Goal: Task Accomplishment & Management: Use online tool/utility

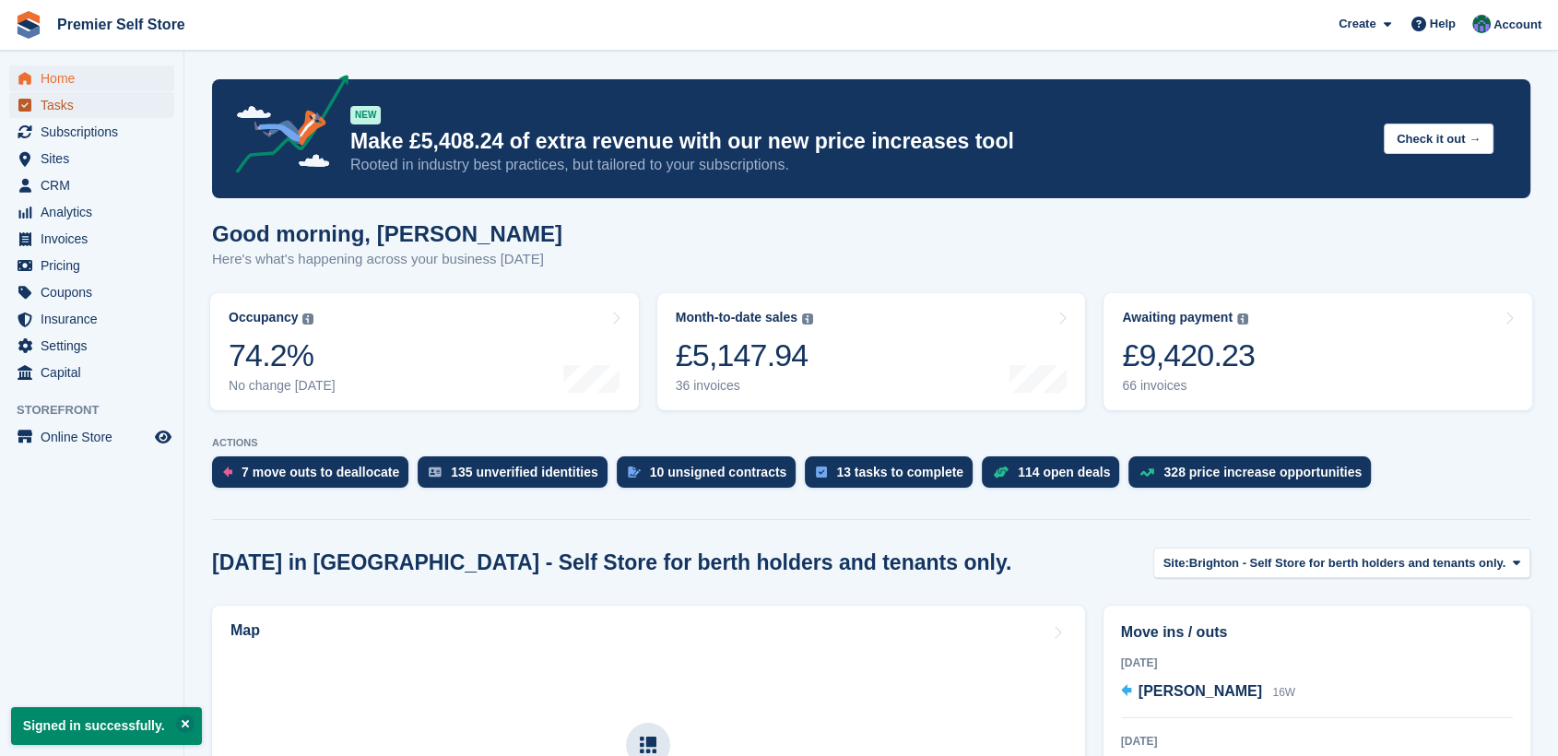
click at [61, 101] on span "Tasks" at bounding box center [96, 105] width 111 height 26
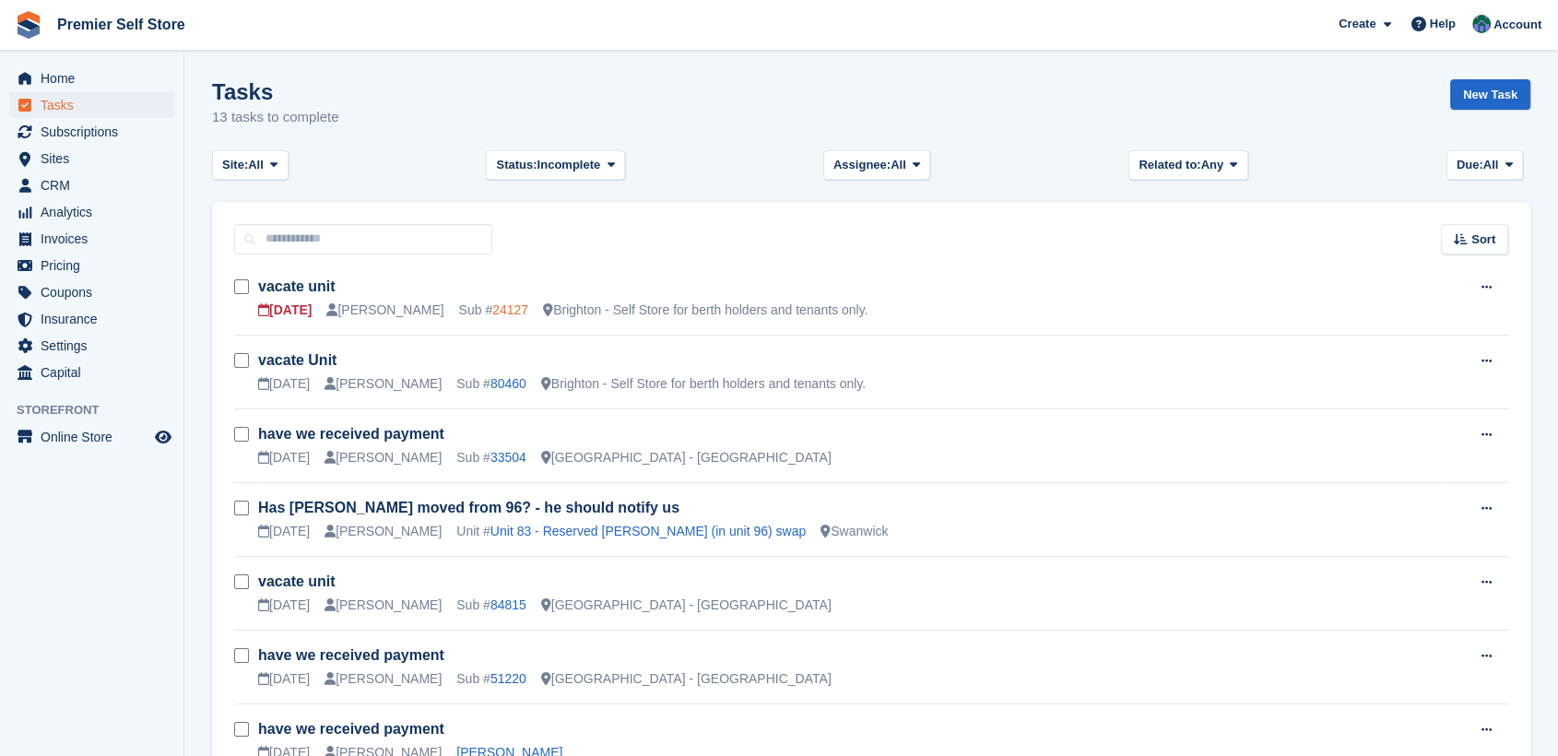
click at [492, 309] on link "24127" at bounding box center [510, 309] width 36 height 15
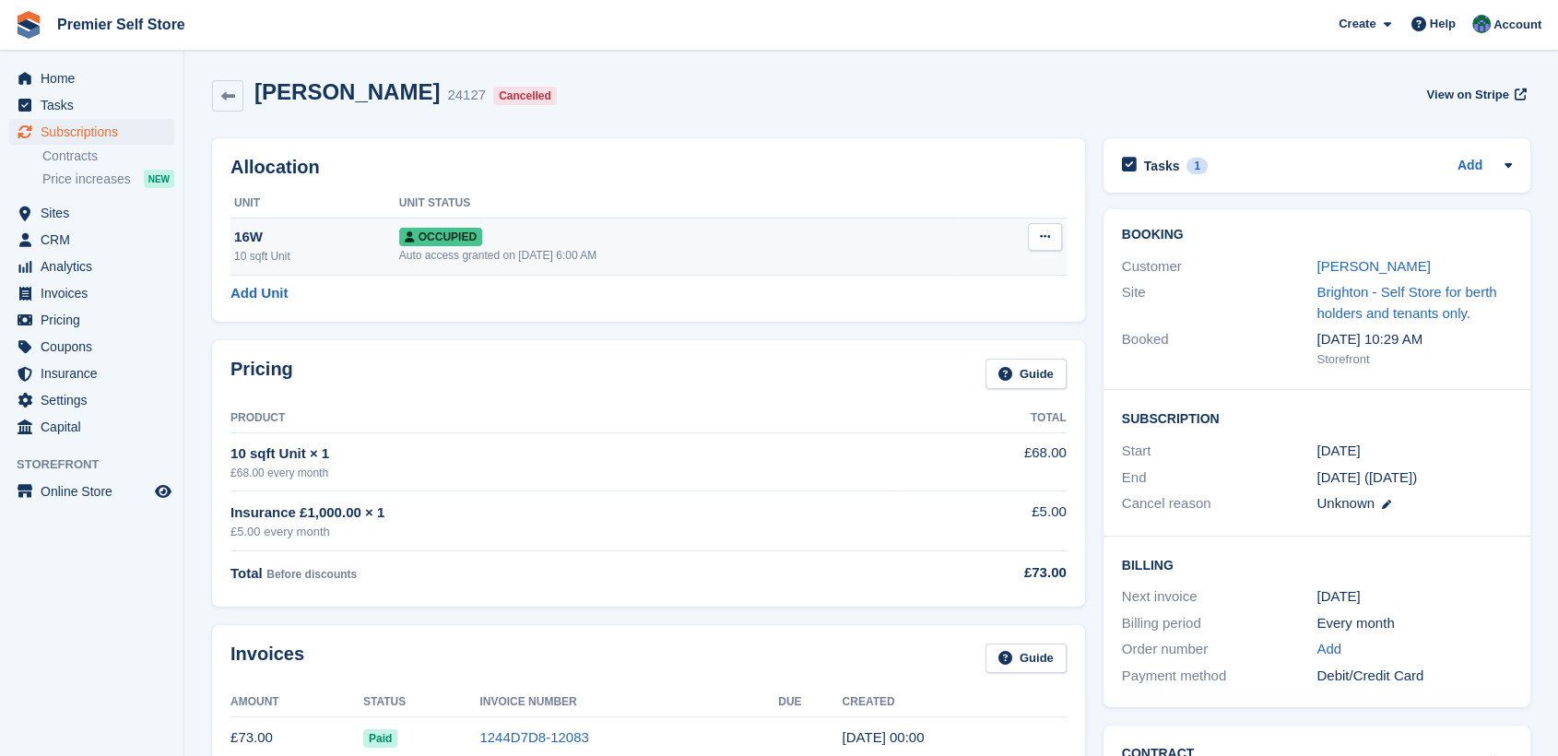
click at [1046, 240] on icon at bounding box center [1045, 236] width 10 height 12
click at [941, 336] on p "Deallocate" at bounding box center [973, 336] width 160 height 24
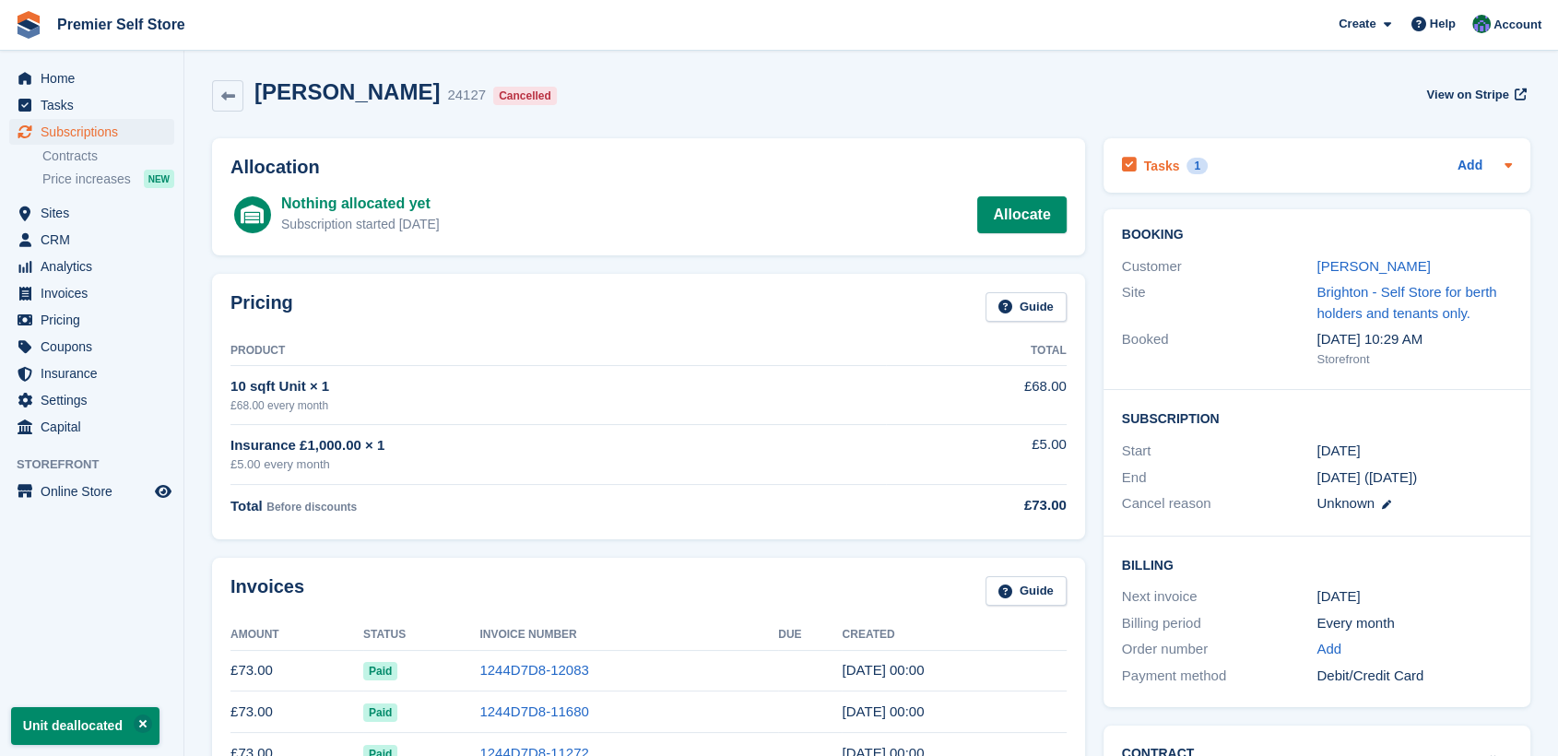
click at [1168, 164] on h2 "Tasks" at bounding box center [1162, 166] width 36 height 17
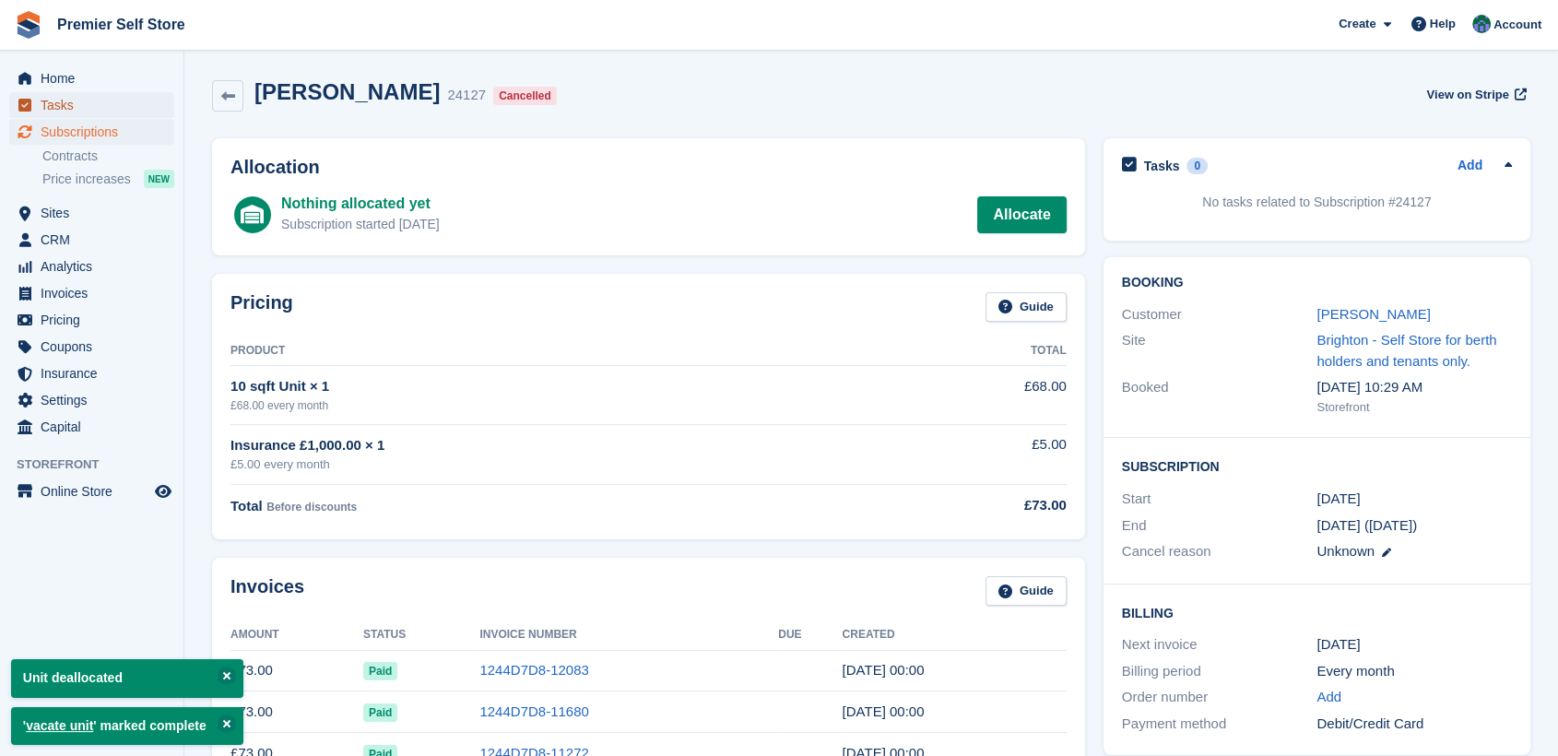
click at [62, 103] on span "Tasks" at bounding box center [96, 105] width 111 height 26
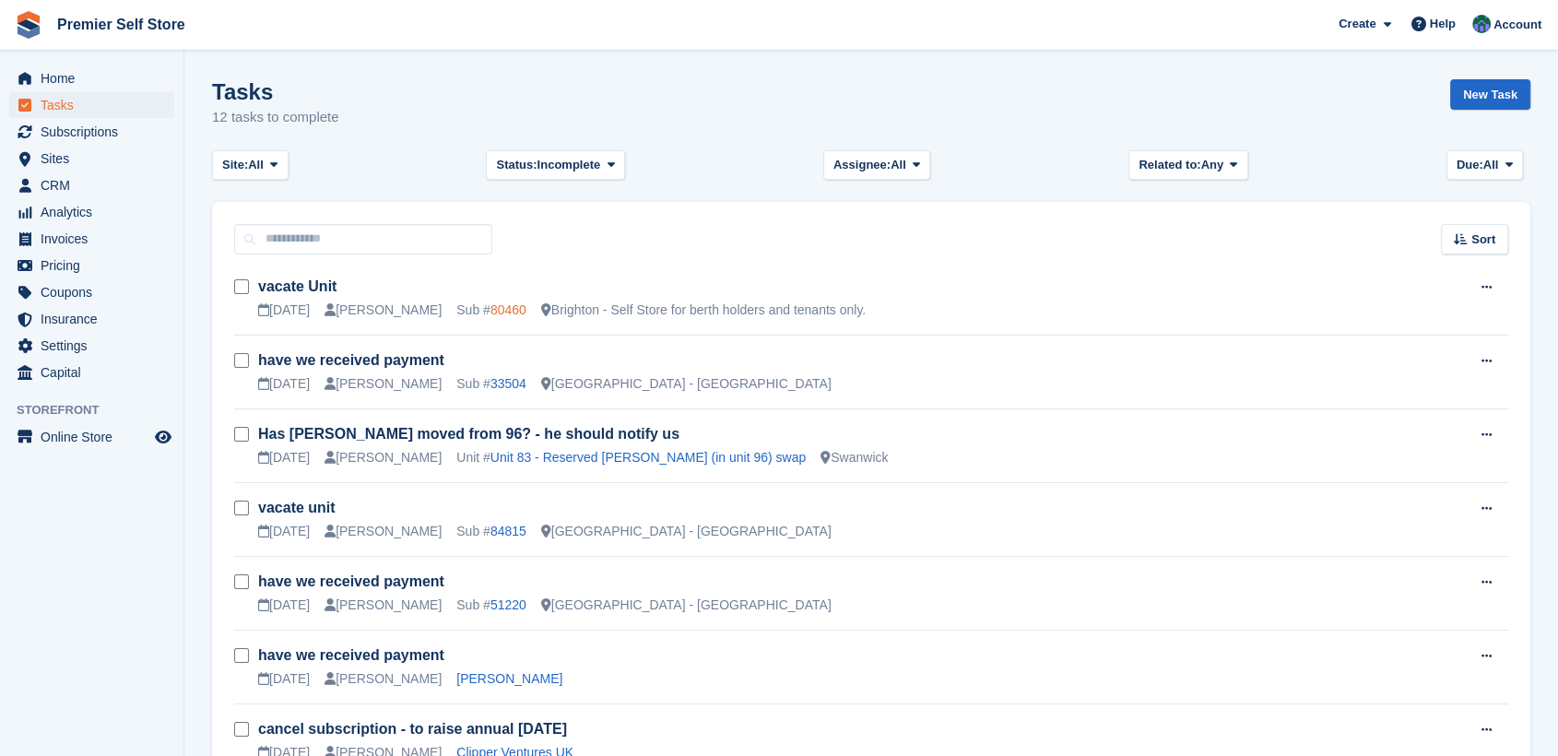
click at [490, 307] on link "80460" at bounding box center [508, 309] width 36 height 15
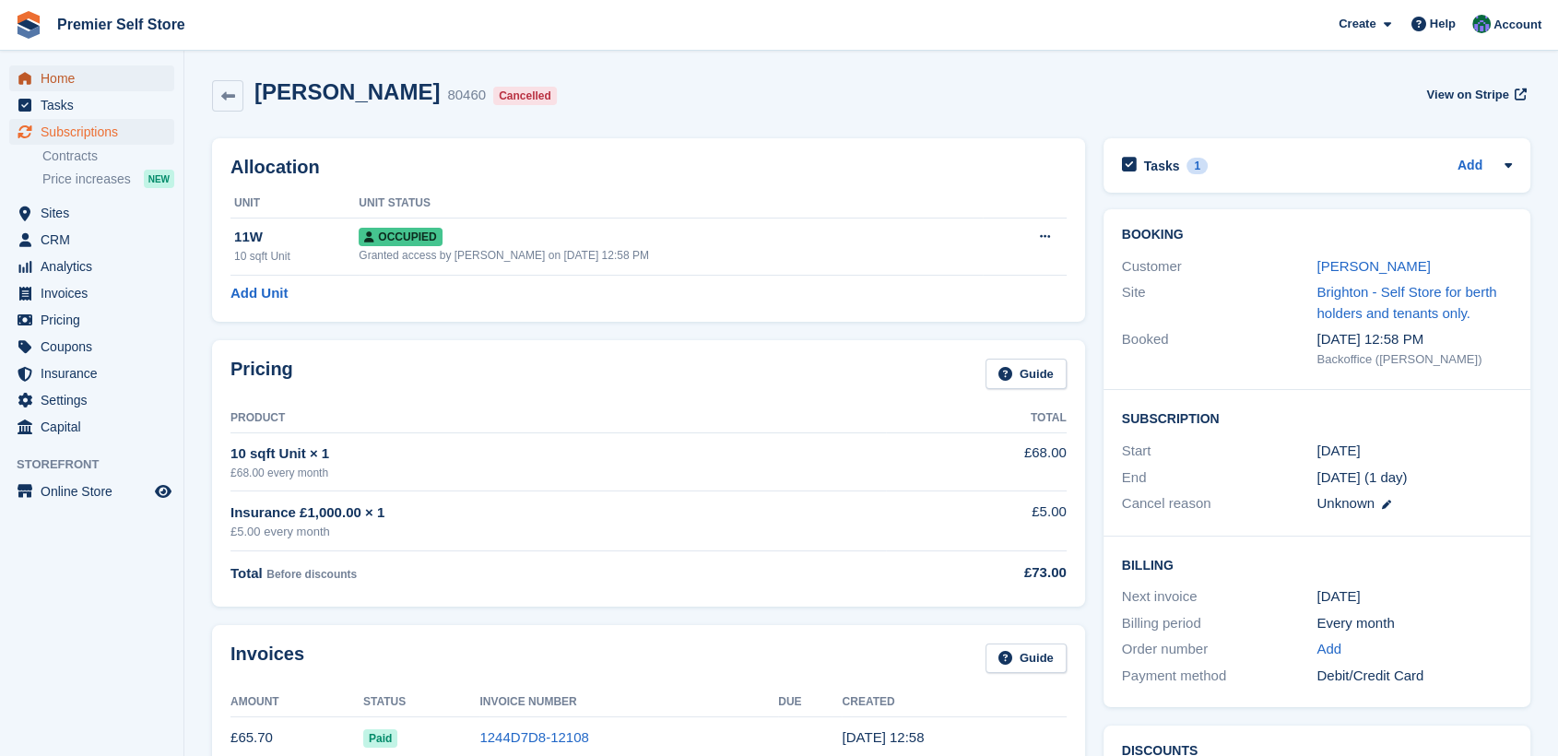
click at [66, 76] on span "Home" at bounding box center [96, 78] width 111 height 26
